Goal: Task Accomplishment & Management: Manage account settings

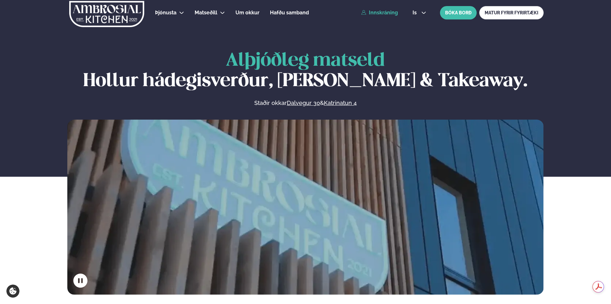
click at [370, 11] on link "Innskráning" at bounding box center [379, 13] width 37 height 6
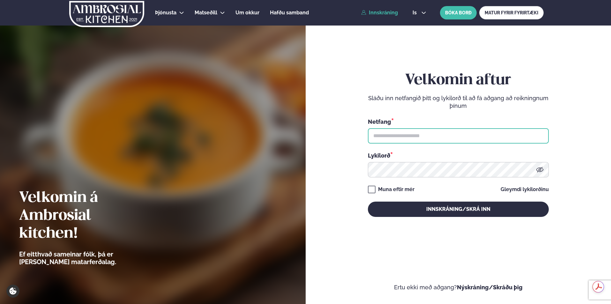
type input "**********"
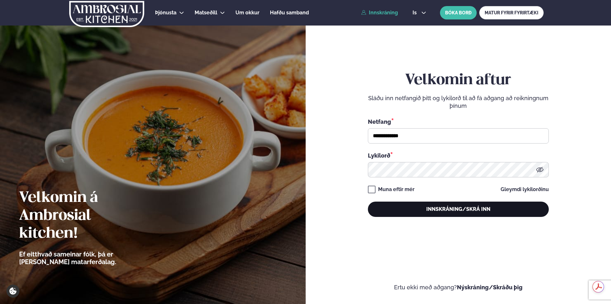
click at [415, 215] on button "Innskráning/Skrá inn" at bounding box center [458, 209] width 181 height 15
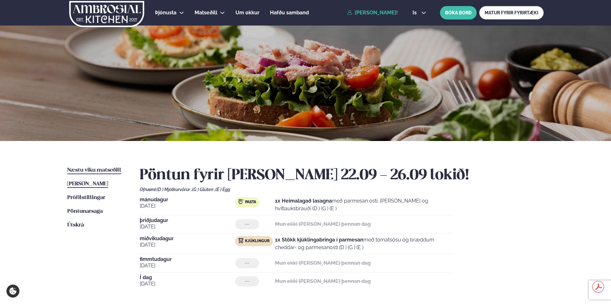
click at [93, 169] on span "Næstu viku matseðill" at bounding box center [94, 169] width 54 height 5
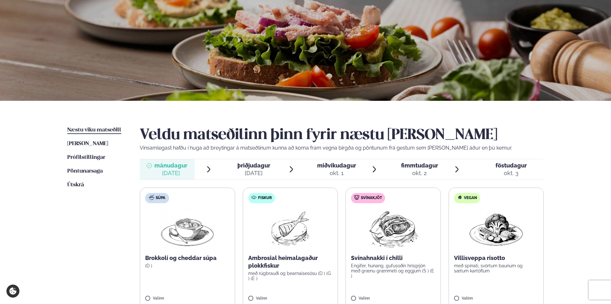
scroll to position [96, 0]
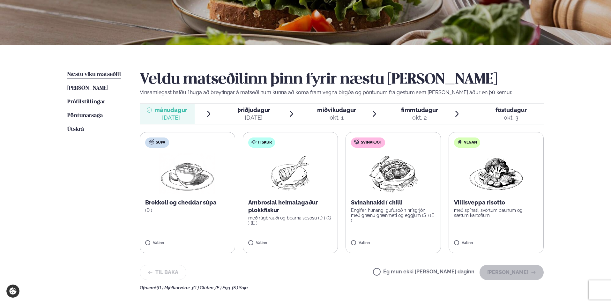
click at [265, 240] on label "Fiskur Ambrosial heimalagaður plokkfiskur með rúgbrauði og bearnaisesósu (D ) (…" at bounding box center [290, 192] width 95 height 121
click at [508, 272] on button "[PERSON_NAME]" at bounding box center [511, 272] width 64 height 15
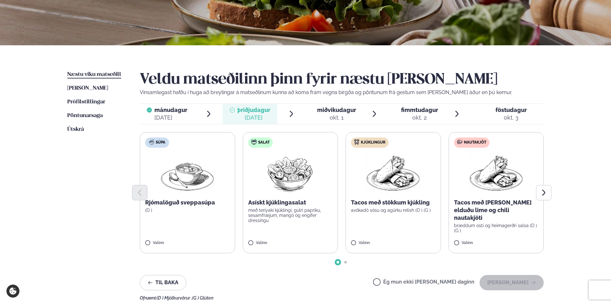
click at [399, 282] on label "Ég mun ekki [PERSON_NAME] daginn" at bounding box center [423, 282] width 101 height 7
click at [503, 282] on button "[PERSON_NAME]" at bounding box center [511, 282] width 64 height 15
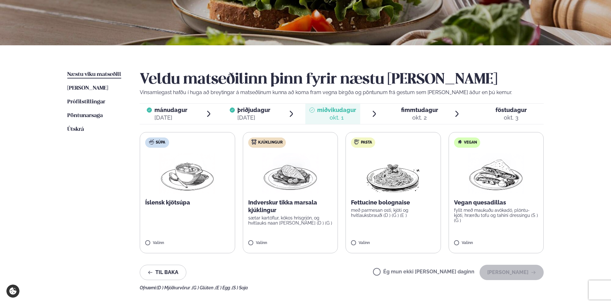
click at [260, 250] on label "Kjúklingur Indverskur tikka marsala kjúklingur sætar kartöflur, kókos hrísgrjón…" at bounding box center [290, 192] width 95 height 121
click at [491, 272] on button "[PERSON_NAME]" at bounding box center [511, 272] width 64 height 15
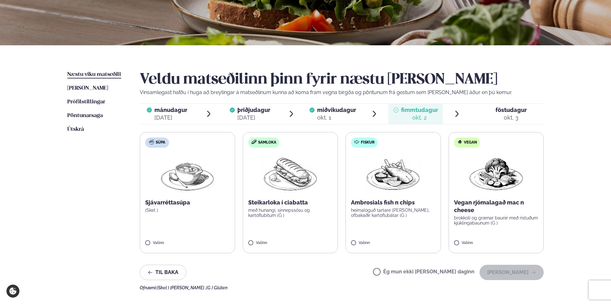
click at [463, 272] on label "Ég mun ekki [PERSON_NAME] daginn" at bounding box center [423, 272] width 101 height 7
click at [504, 272] on button "[PERSON_NAME]" at bounding box center [511, 272] width 64 height 15
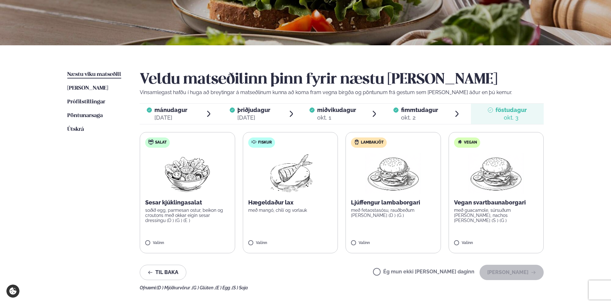
click at [466, 273] on label "Ég mun ekki [PERSON_NAME] daginn" at bounding box center [423, 272] width 101 height 7
click at [499, 274] on button "[PERSON_NAME]" at bounding box center [511, 272] width 64 height 15
